Goal: Transaction & Acquisition: Subscribe to service/newsletter

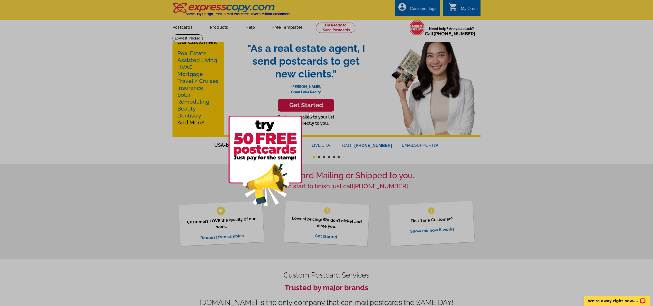
click at [98, 50] on div at bounding box center [326, 153] width 653 height 306
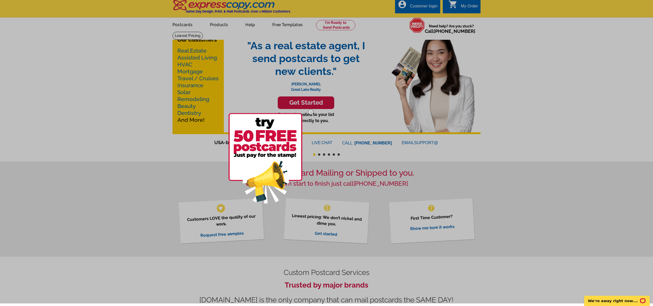
click at [274, 158] on img at bounding box center [266, 158] width 74 height 90
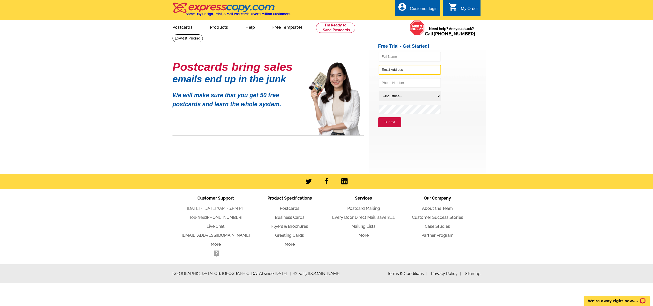
type input "agentaiavao@gmail.com"
click at [388, 98] on select "--Industries-- Residential Real Estate Accounting Agriculture Architecture Arts…" at bounding box center [410, 96] width 63 height 10
select select "785"
click at [379, 91] on select "--Industries-- Residential Real Estate Accounting Agriculture Architecture Arts…" at bounding box center [410, 96] width 63 height 10
click at [336, 125] on div "Postcards bring sales emails end up in the junk We will make sure that you get …" at bounding box center [268, 98] width 191 height 73
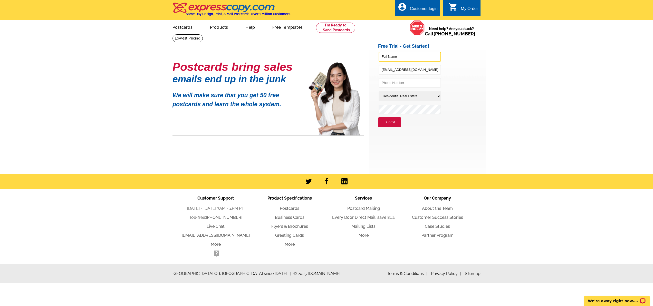
click at [390, 54] on input "text" at bounding box center [410, 57] width 62 height 10
type input "Yvonne"
click at [191, 104] on p "We will make sure that you get 50 free postcards and learn the whole system." at bounding box center [237, 98] width 128 height 22
click at [292, 228] on link "Flyers & Brochures" at bounding box center [290, 226] width 37 height 5
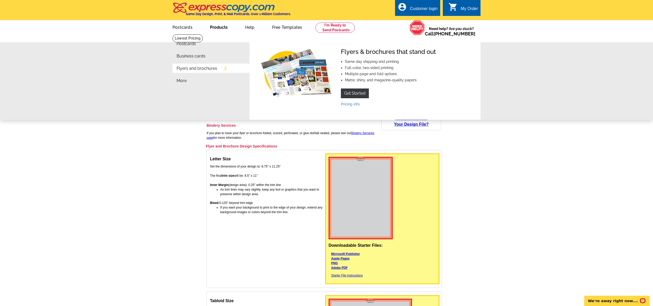
click at [200, 66] on li "Flyers and brochures" at bounding box center [213, 70] width 73 height 12
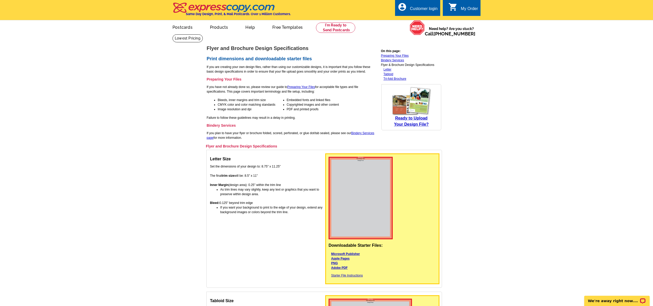
scroll to position [1, 0]
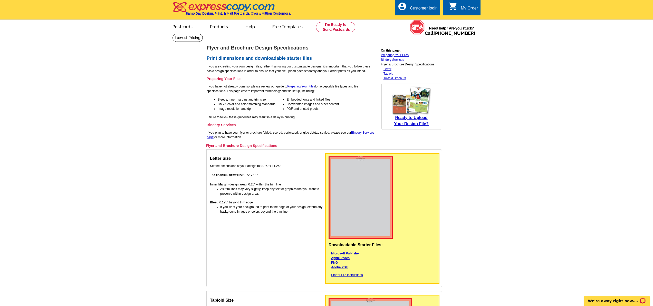
drag, startPoint x: 397, startPoint y: 31, endPoint x: 363, endPoint y: 22, distance: 34.8
click at [395, 31] on ul "picture_in_picture Postcards store_mall_directory Products keyboard_arrow_down …" at bounding box center [279, 31] width 230 height 22
click at [203, 34] on link at bounding box center [188, 38] width 30 height 8
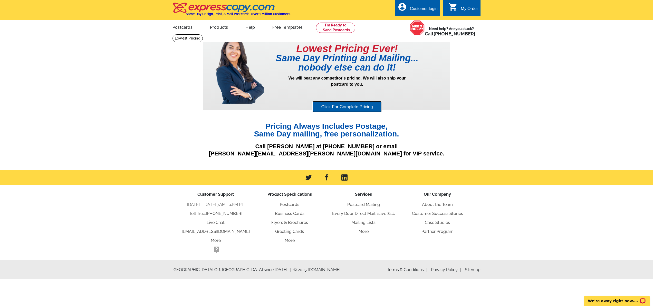
click at [333, 107] on link "Click For Complete Pricing" at bounding box center [347, 107] width 69 height 12
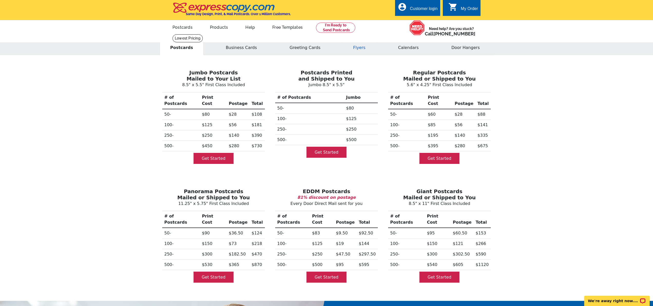
click at [356, 46] on button "Flyers" at bounding box center [359, 47] width 33 height 15
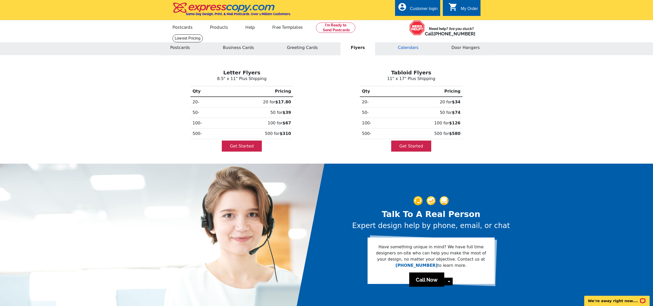
click at [413, 49] on button "Calendars" at bounding box center [409, 47] width 42 height 15
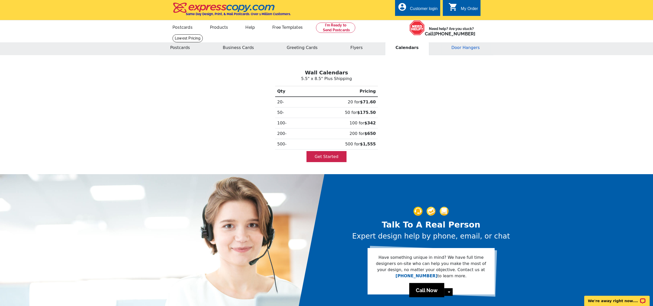
click at [453, 48] on button "Door Hangers" at bounding box center [465, 47] width 49 height 15
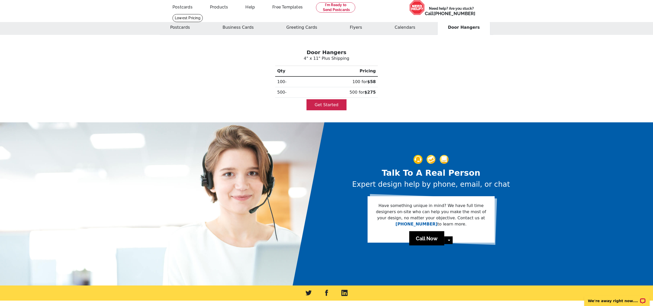
scroll to position [22, 0]
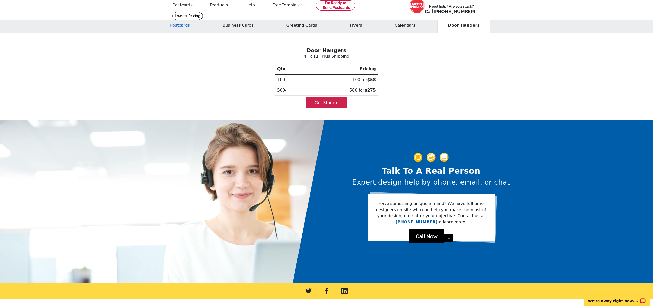
click at [184, 25] on button "Postcards" at bounding box center [180, 25] width 41 height 15
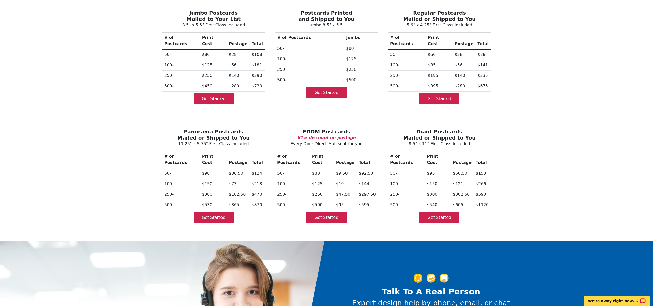
scroll to position [0, 0]
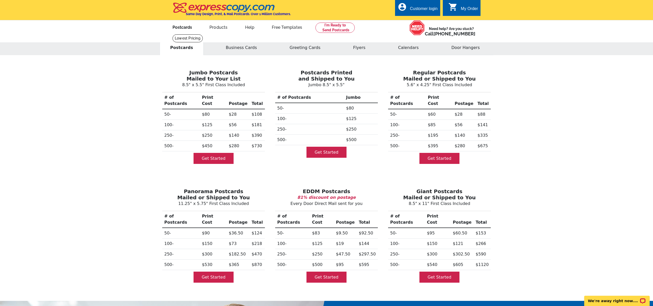
click at [191, 31] on link "Postcards" at bounding box center [182, 27] width 36 height 12
